Goal: Information Seeking & Learning: Learn about a topic

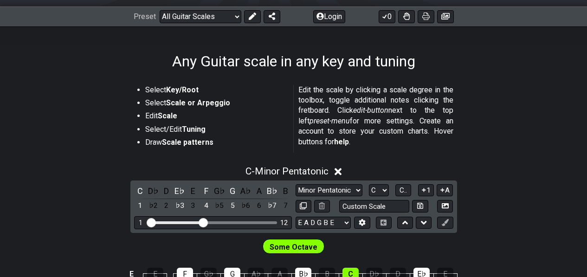
scroll to position [123, 0]
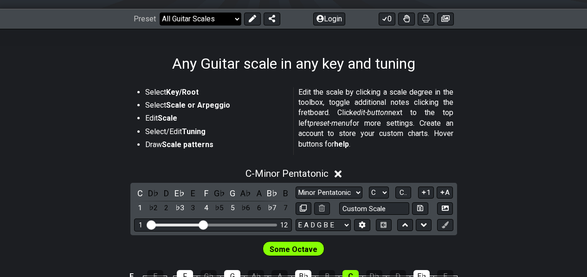
click at [234, 19] on select "Welcome to #fretflip! Initial Preset Custom Preset Minor Pentatonic Major Penta…" at bounding box center [201, 19] width 82 height 13
click at [499, 84] on section "Select Key/Root Select Scale or Arpeggio Edit Scale Select/Edit Tuning Draw Sca…" at bounding box center [293, 123] width 587 height 79
click at [142, 194] on div "C" at bounding box center [140, 193] width 12 height 13
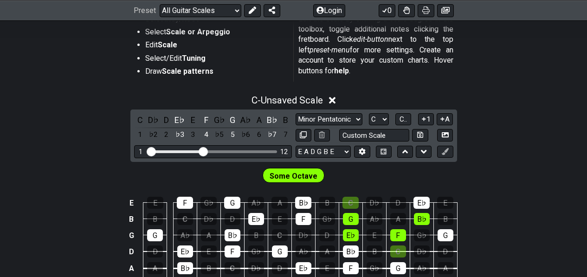
scroll to position [203, 0]
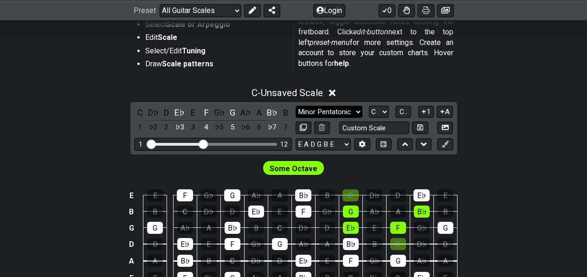
click at [359, 110] on select "Minor Pentatonic Root Minor Pentatonic Major Pentatonic Minor Blues Major Blues…" at bounding box center [329, 112] width 67 height 13
select select "Major"
click at [296, 106] on select "Minor Pentatonic Root Minor Pentatonic Major Pentatonic Minor Blues Major Blues…" at bounding box center [329, 112] width 67 height 13
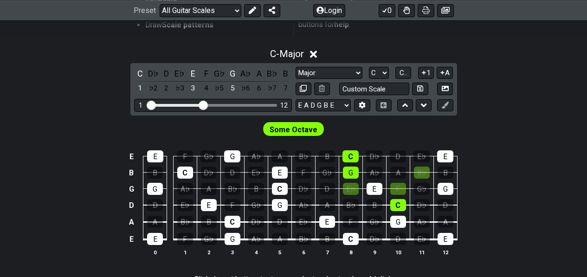
scroll to position [268, 0]
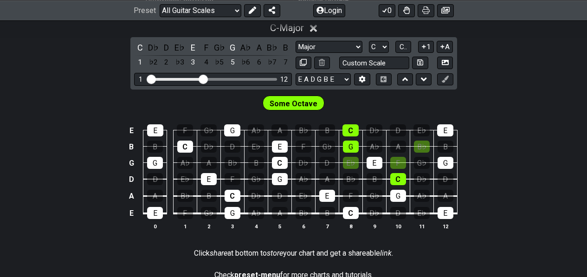
drag, startPoint x: 542, startPoint y: 0, endPoint x: 500, endPoint y: 181, distance: 185.5
click at [500, 181] on div "E E F G♭ G A♭ A B♭ B C D♭ D E♭ E B B C D♭ D E♭ E F G♭ G A♭ A B♭ B G G A♭ A B♭ B…" at bounding box center [293, 177] width 587 height 131
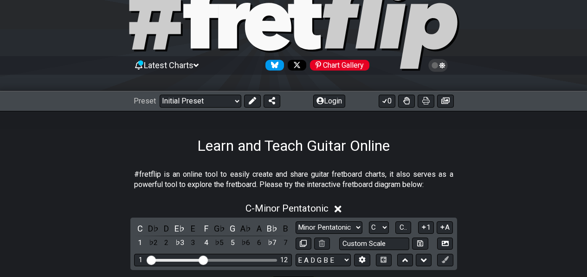
scroll to position [28, 0]
